Goal: Task Accomplishment & Management: Use online tool/utility

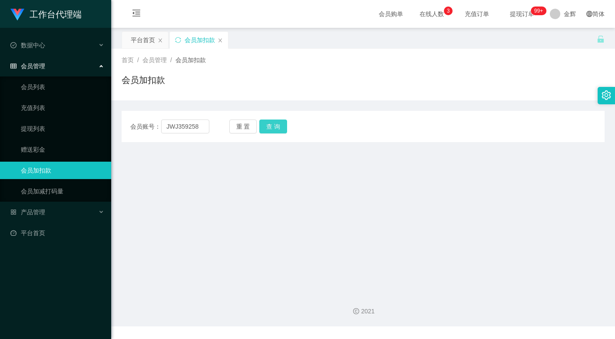
type input "JWJ359258"
click at [270, 128] on button "查 询" at bounding box center [273, 126] width 28 height 14
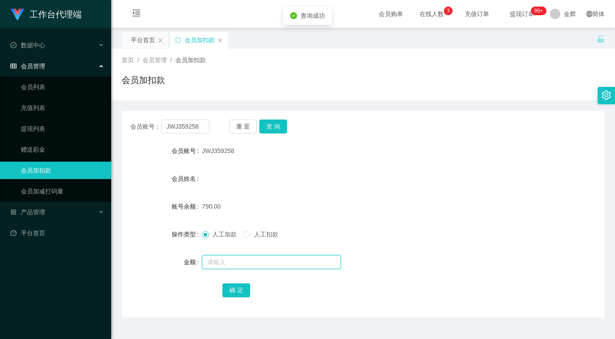
click at [222, 261] on input "text" at bounding box center [271, 262] width 139 height 14
type input "15"
click at [235, 292] on button "确 定" at bounding box center [236, 290] width 28 height 14
